Goal: Information Seeking & Learning: Learn about a topic

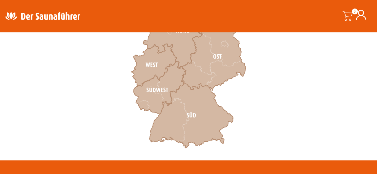
scroll to position [250, 0]
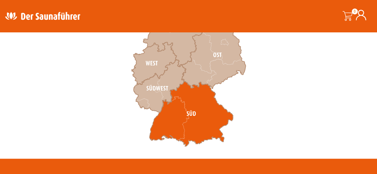
click at [167, 117] on icon at bounding box center [191, 114] width 84 height 65
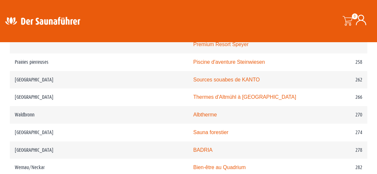
scroll to position [1527, 0]
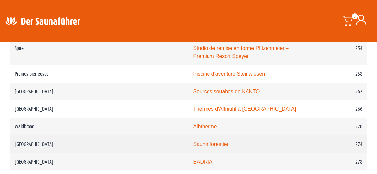
click at [193, 142] on font "Sauna forestier" at bounding box center [210, 145] width 35 height 6
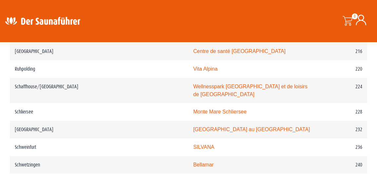
scroll to position [1312, 0]
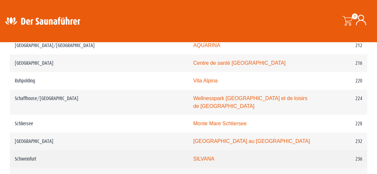
click at [193, 156] on font "SILVANA" at bounding box center [203, 159] width 21 height 6
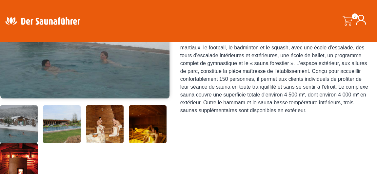
scroll to position [167, 0]
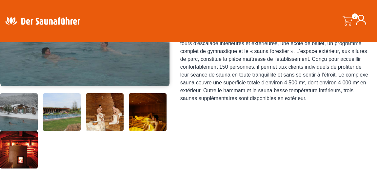
click at [57, 114] on img at bounding box center [62, 112] width 38 height 38
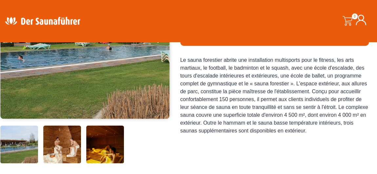
scroll to position [143, 0]
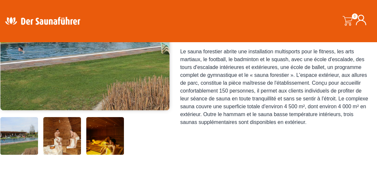
click at [57, 126] on img at bounding box center [62, 136] width 38 height 38
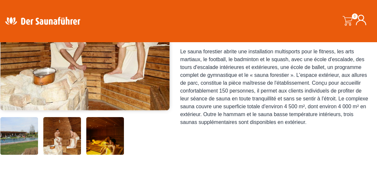
click at [96, 134] on img at bounding box center [105, 136] width 38 height 38
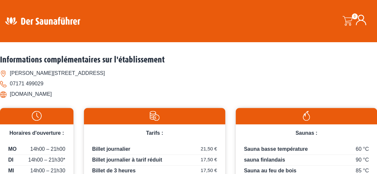
scroll to position [310, 0]
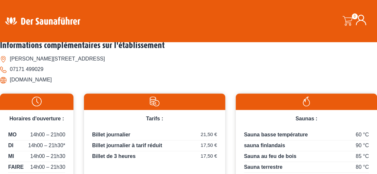
drag, startPoint x: 10, startPoint y: 80, endPoint x: 92, endPoint y: 80, distance: 82.3
click at [92, 80] on li "www.waldsauna-waldstetten.de" at bounding box center [188, 80] width 377 height 10
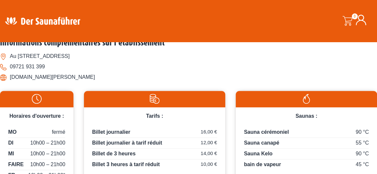
scroll to position [310, 0]
